Goal: Navigation & Orientation: Understand site structure

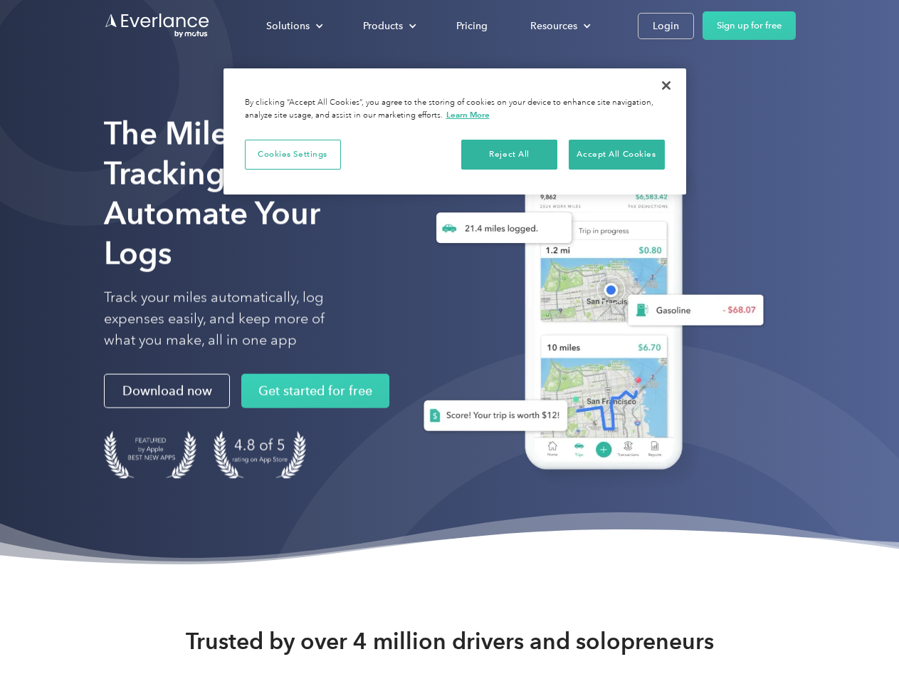
click at [294, 26] on div "Solutions" at bounding box center [287, 26] width 43 height 18
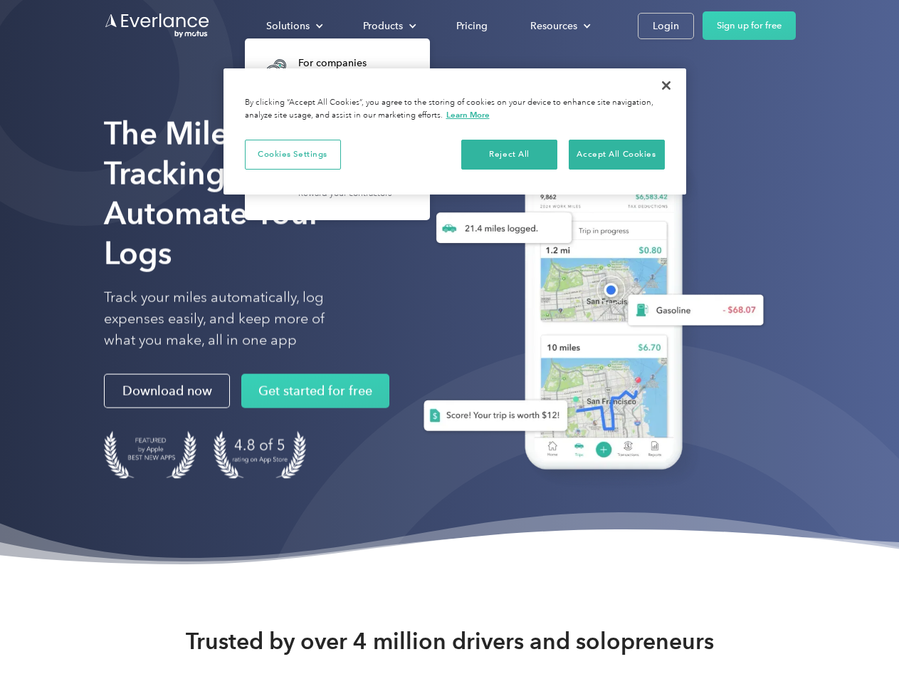
click at [388, 26] on div "Products" at bounding box center [383, 26] width 40 height 18
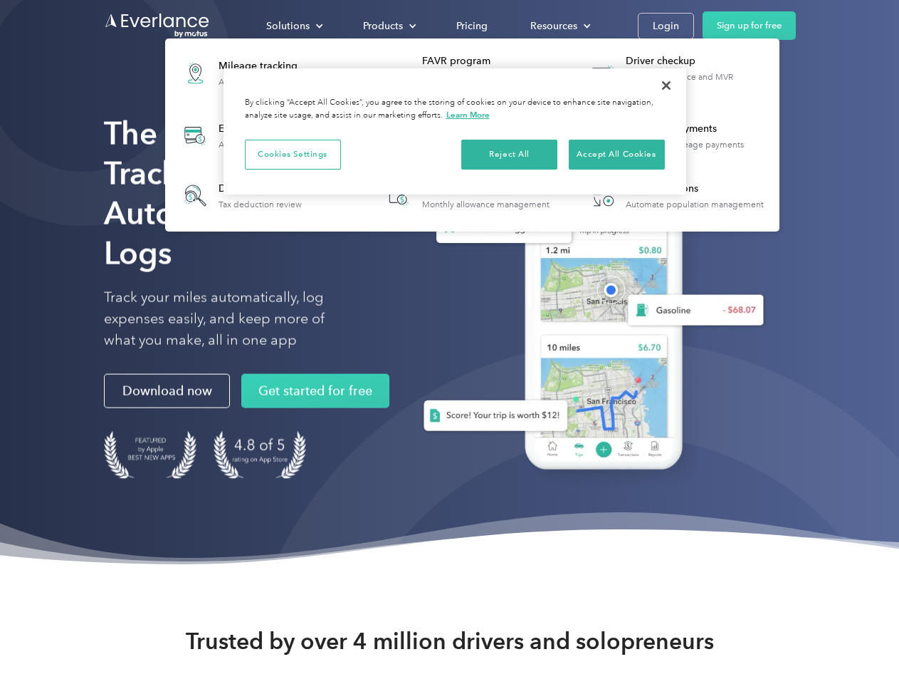
click at [559, 26] on div "Resources" at bounding box center [554, 26] width 47 height 18
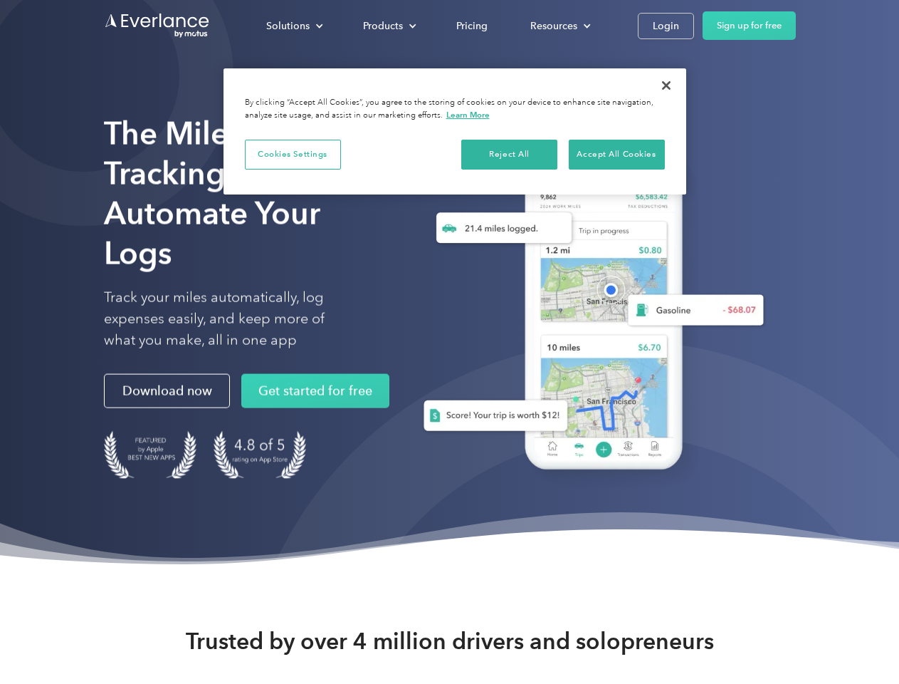
click at [293, 154] on button "Cookies Settings" at bounding box center [293, 155] width 96 height 30
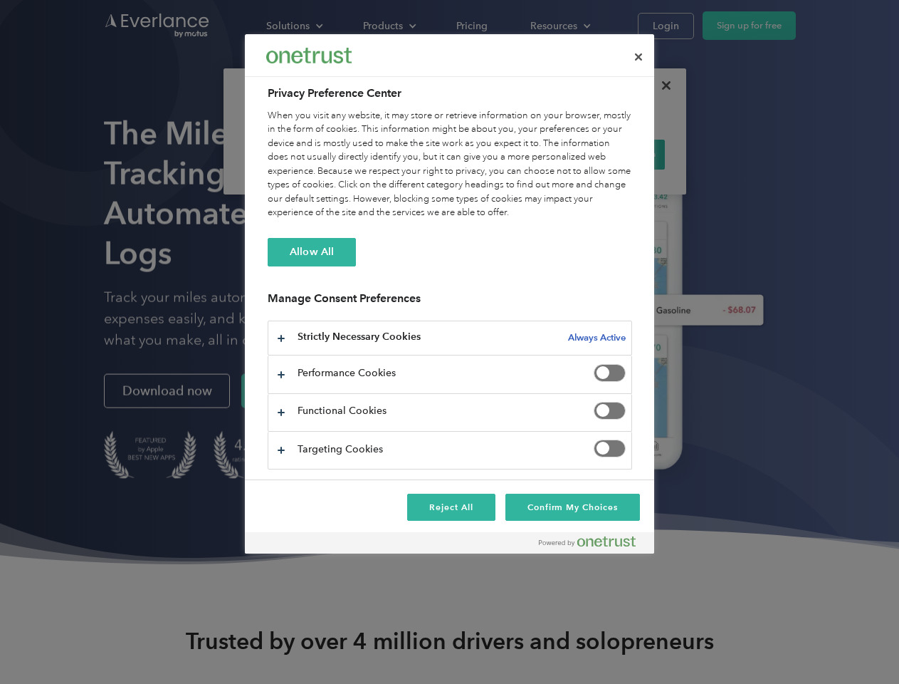
click at [510, 154] on div "When you visit any website, it may store or retrieve information on your browse…" at bounding box center [450, 164] width 365 height 111
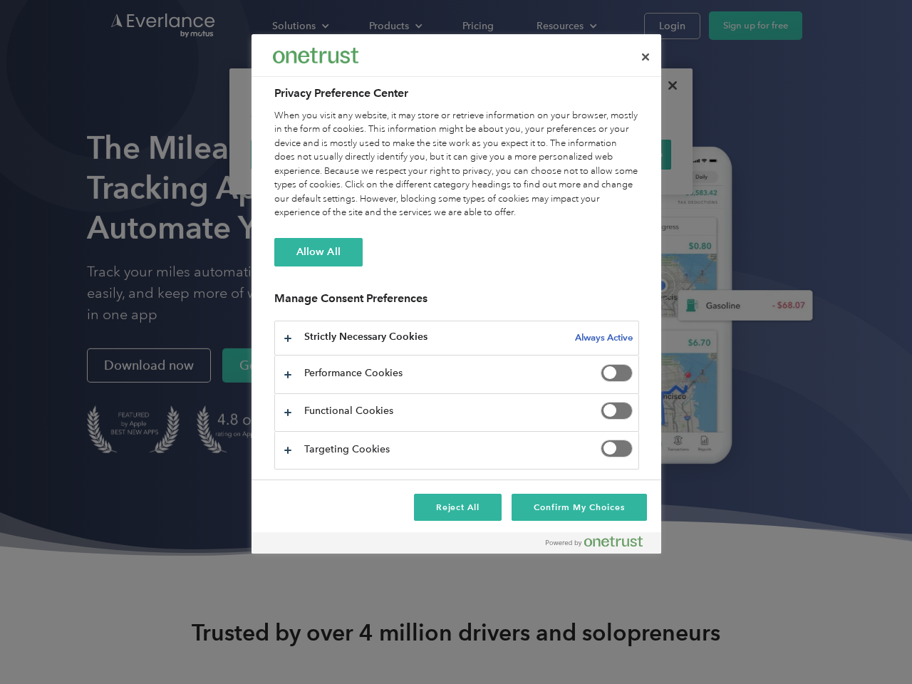
click at [617, 154] on div "When you visit any website, it may store or retrieve information on your browse…" at bounding box center [456, 164] width 365 height 111
click at [667, 85] on div at bounding box center [456, 342] width 912 height 684
